Goal: Find specific page/section: Find specific page/section

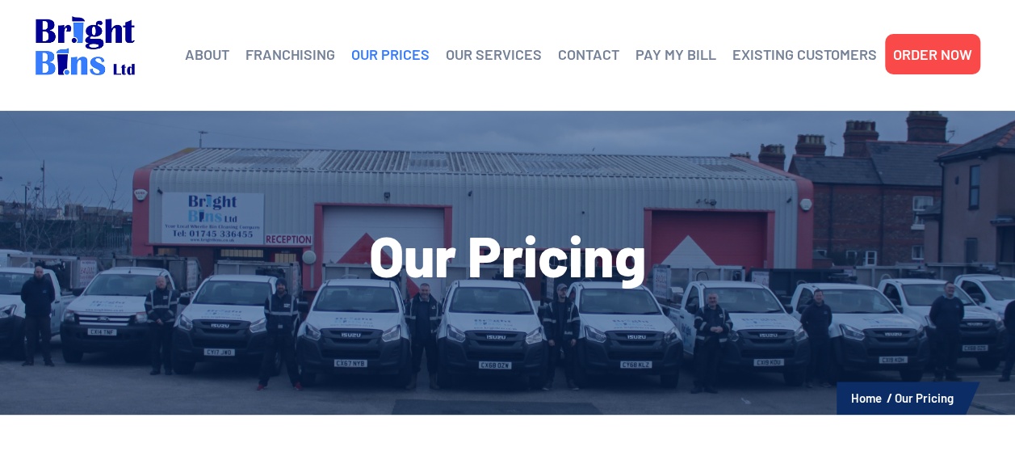
click at [380, 56] on link "OUR PRICES" at bounding box center [390, 54] width 78 height 24
click at [396, 53] on link "OUR PRICES" at bounding box center [390, 54] width 78 height 24
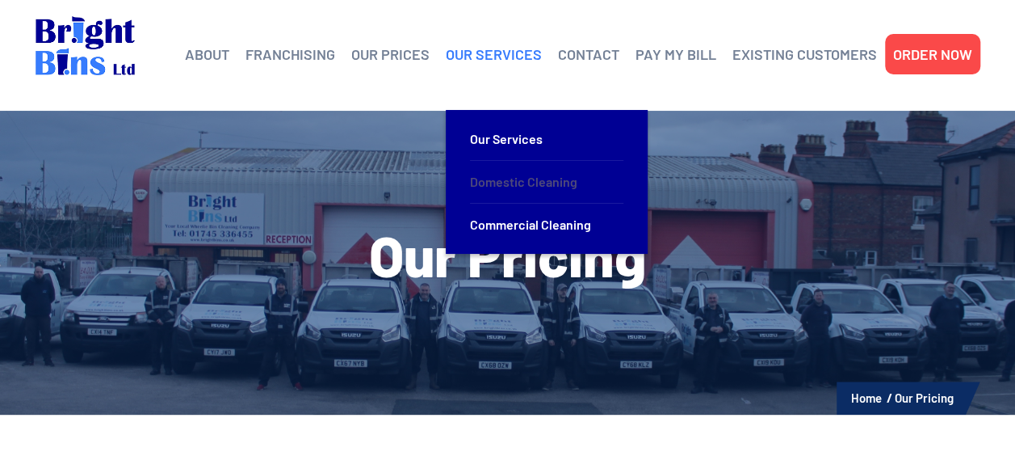
click at [540, 174] on link "Domestic Cleaning" at bounding box center [546, 182] width 153 height 43
